Goal: Task Accomplishment & Management: Manage account settings

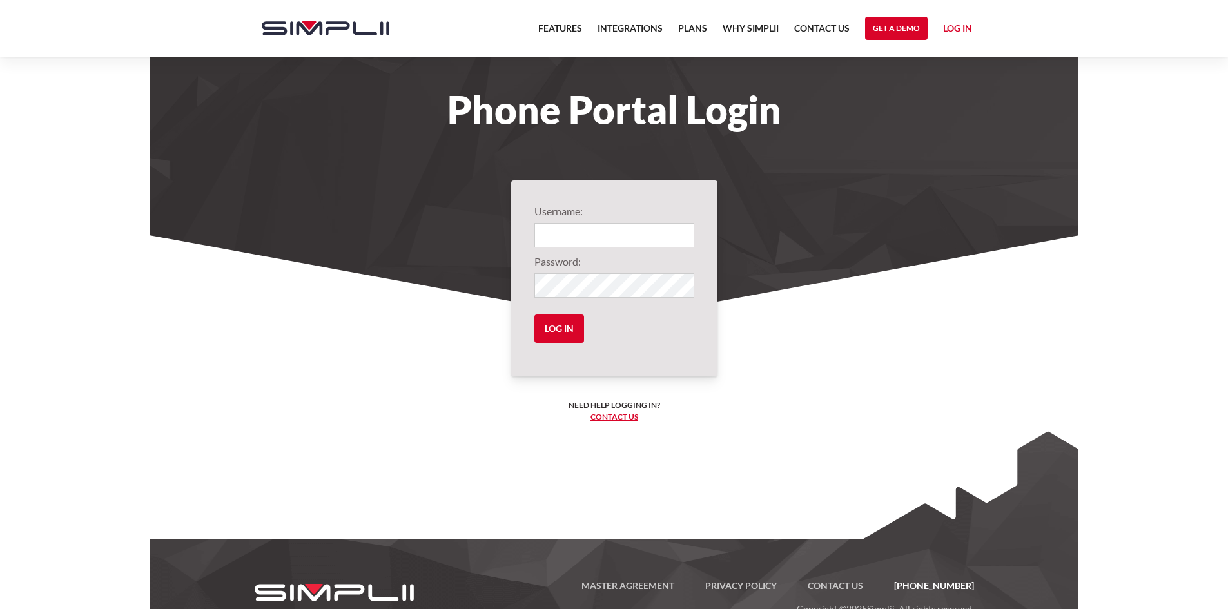
type input "1003@MadRoofing"
click at [568, 335] on input "Log in" at bounding box center [559, 329] width 50 height 28
click at [560, 336] on input "Log in" at bounding box center [559, 329] width 50 height 28
type input "1003@MadRoofing"
click at [556, 331] on input "Log in" at bounding box center [559, 329] width 50 height 28
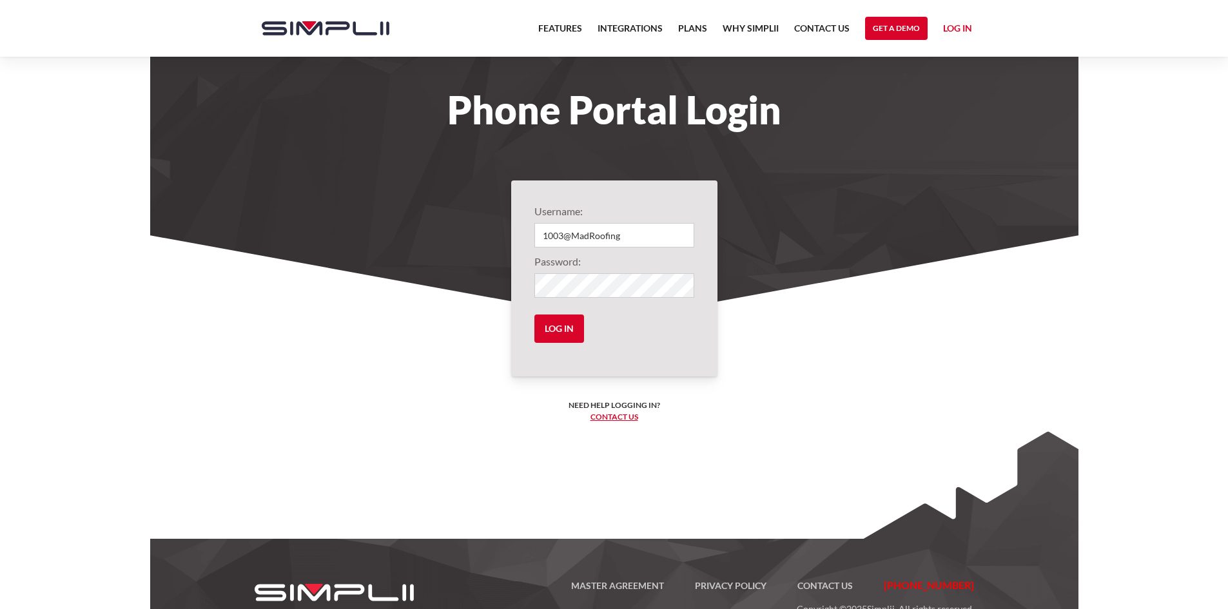
click at [960, 17] on nav "Features Integrations PRoducts Plans Why Simplii Contact US Master Agreement Ge…" at bounding box center [755, 28] width 449 height 57
click at [961, 24] on link "Log in" at bounding box center [957, 30] width 29 height 19
